Goal: Transaction & Acquisition: Purchase product/service

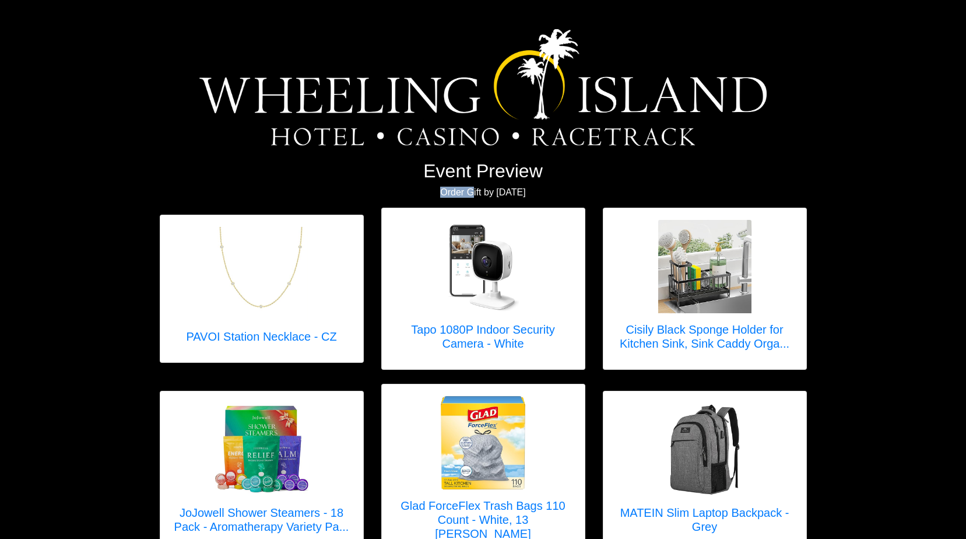
drag, startPoint x: 455, startPoint y: 199, endPoint x: 391, endPoint y: 201, distance: 63.6
click at [392, 201] on div "Event Preview Order Gift by [DATE]" at bounding box center [483, 184] width 665 height 48
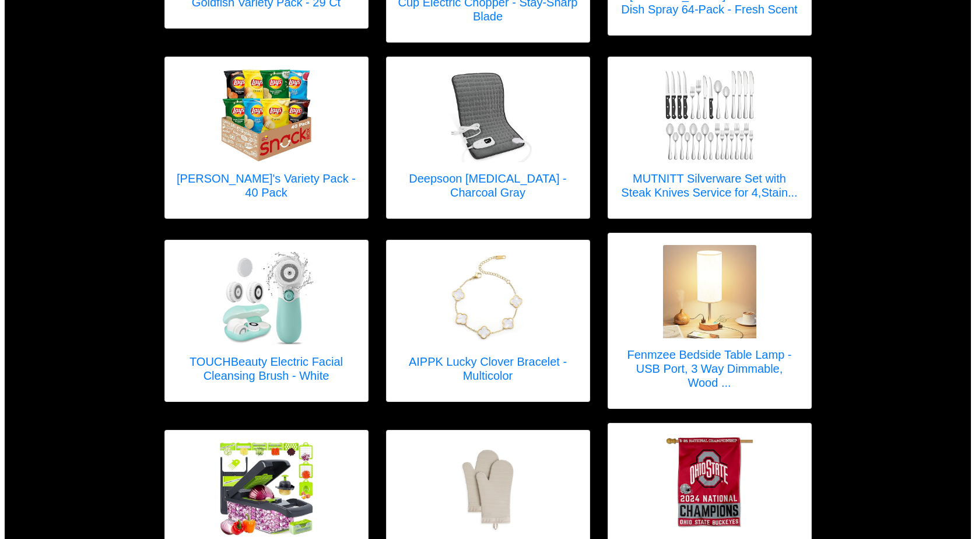
scroll to position [875, 0]
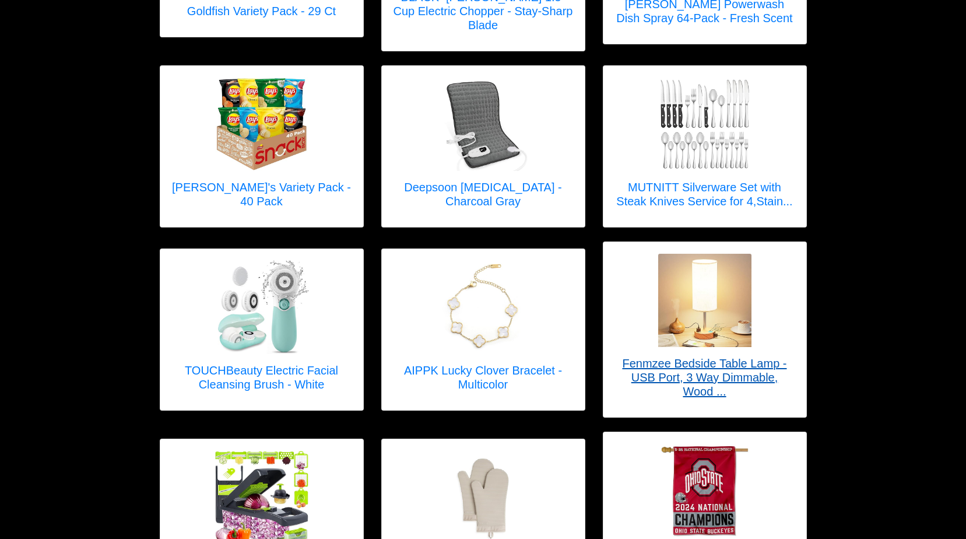
click at [680, 356] on h5 "Fenmzee Bedside Table Lamp - USB Port, 3 Way Dimmable, Wood ..." at bounding box center [705, 377] width 180 height 42
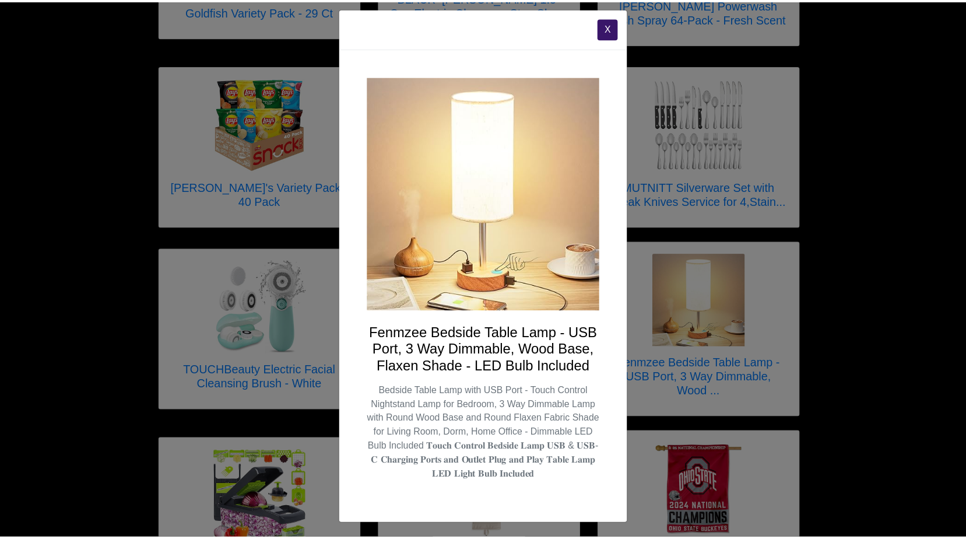
scroll to position [11, 0]
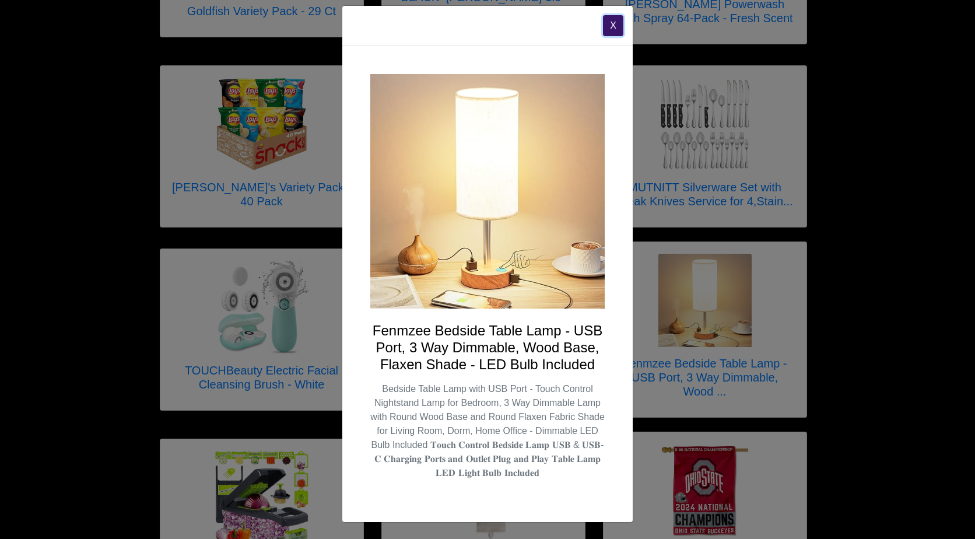
click at [611, 27] on button "X" at bounding box center [613, 25] width 20 height 21
